Goal: Information Seeking & Learning: Learn about a topic

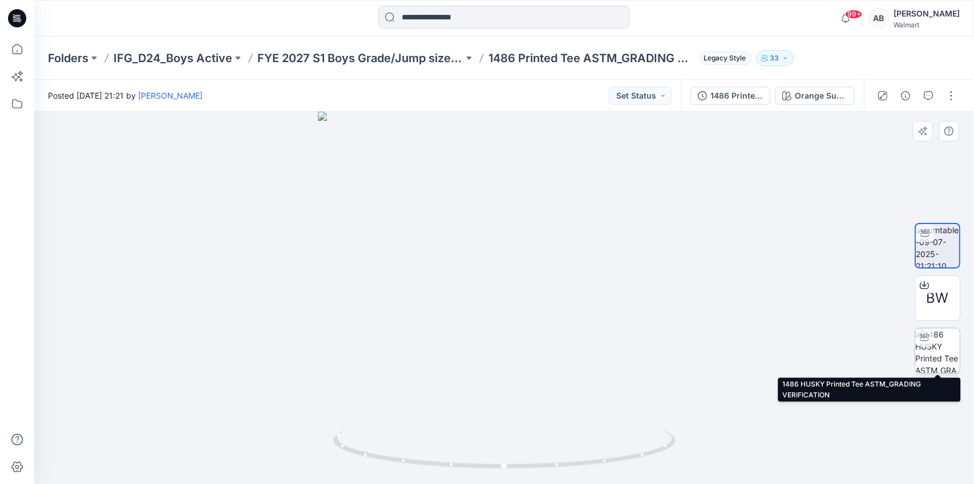
click at [950, 351] on img at bounding box center [937, 351] width 44 height 44
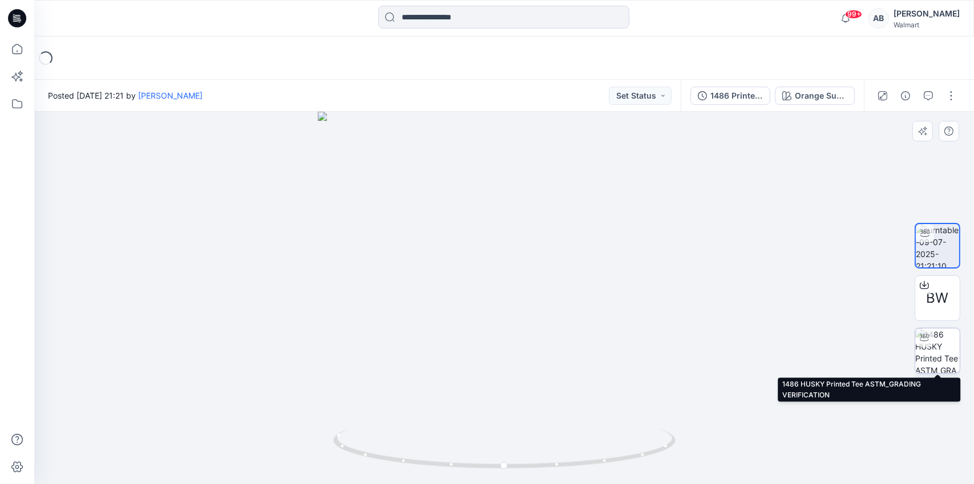
click at [928, 349] on img at bounding box center [937, 351] width 44 height 44
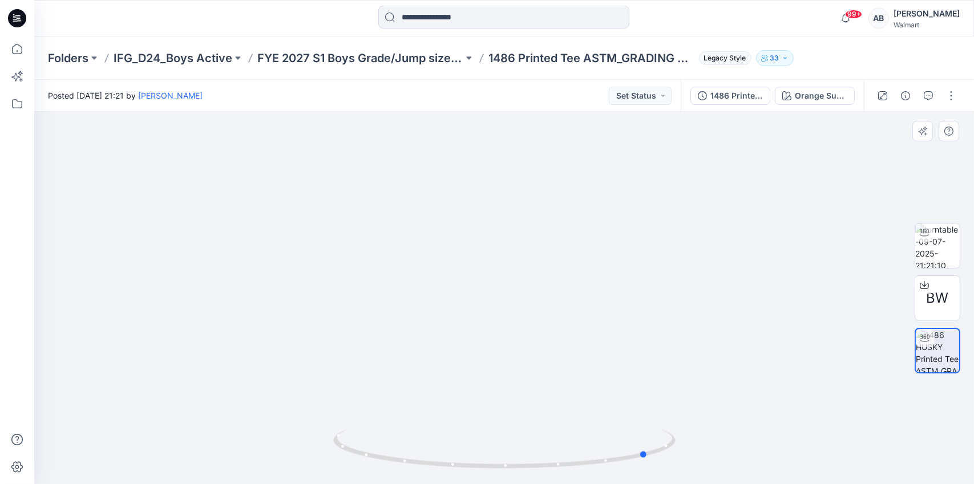
drag, startPoint x: 565, startPoint y: 466, endPoint x: 709, endPoint y: 452, distance: 145.0
click at [709, 452] on div at bounding box center [503, 298] width 939 height 372
